Goal: Transaction & Acquisition: Book appointment/travel/reservation

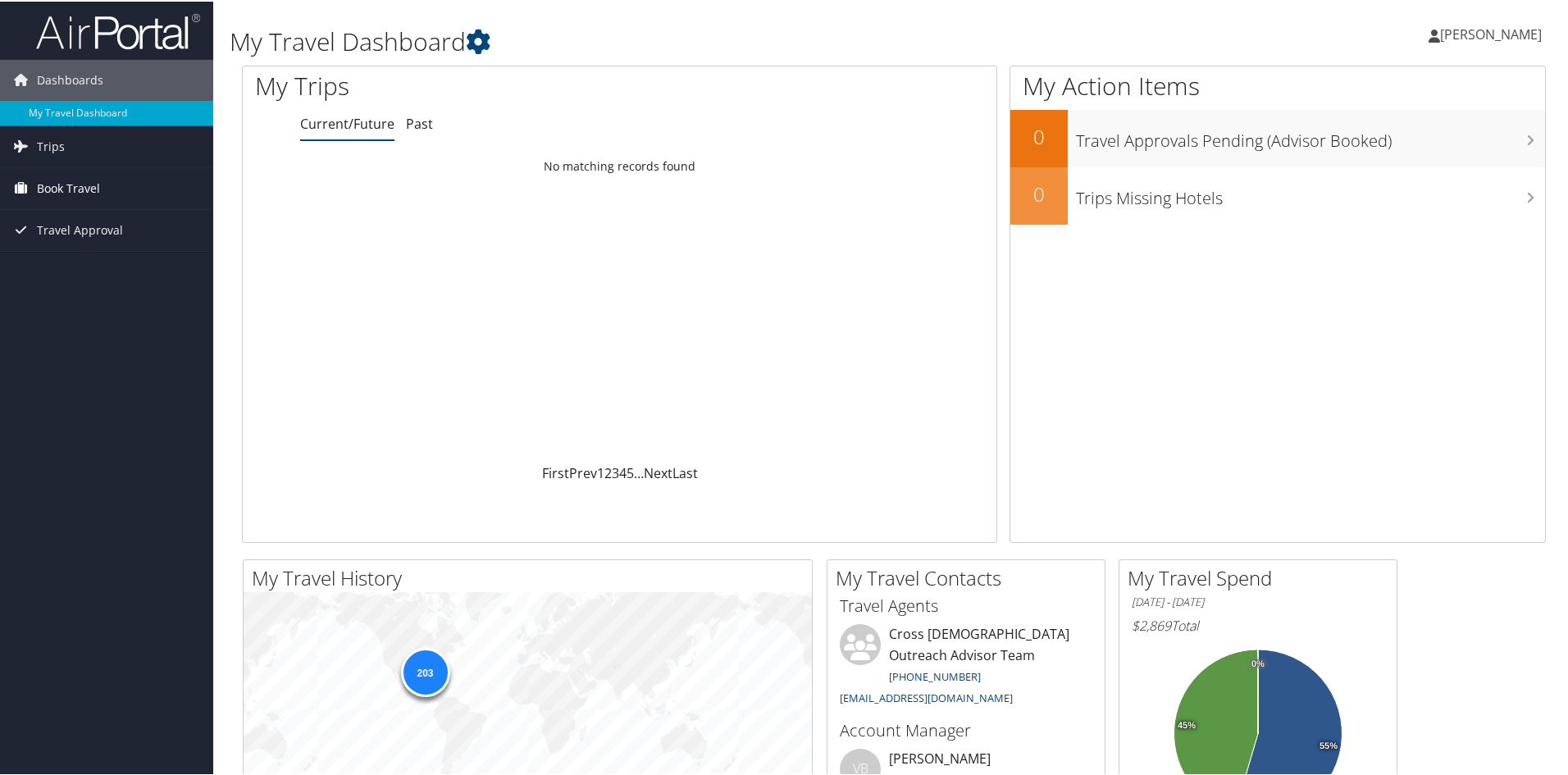
click at [66, 182] on span "Book Travel" at bounding box center [67, 187] width 63 height 41
click at [95, 261] on link "Book/Manage Online Trips" at bounding box center [107, 269] width 213 height 24
